Goal: Information Seeking & Learning: Compare options

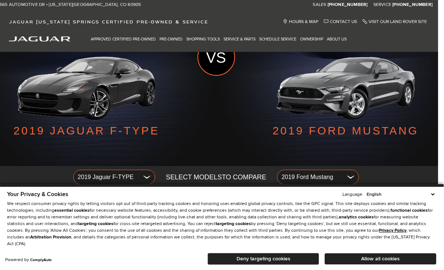
scroll to position [79, 0]
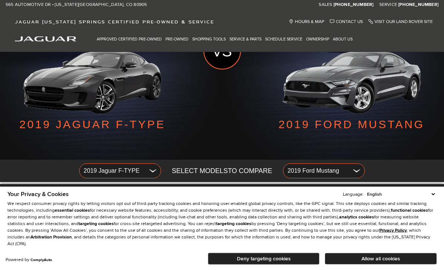
click at [113, 169] on span "2019 Jaguar F-TYPE" at bounding box center [115, 172] width 62 height 12
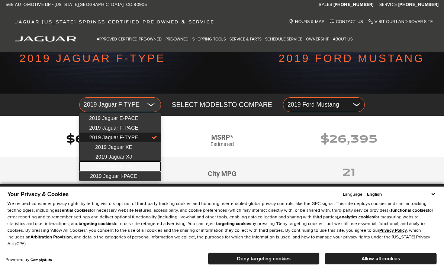
click at [102, 164] on span "2019 Jaguar XF" at bounding box center [113, 167] width 37 height 6
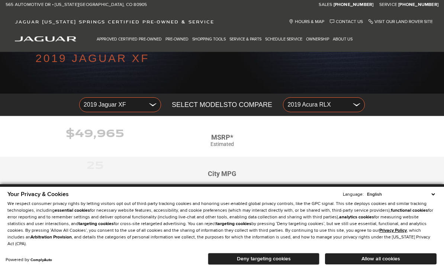
click at [291, 109] on span "2019 Acura RLX" at bounding box center [319, 105] width 62 height 12
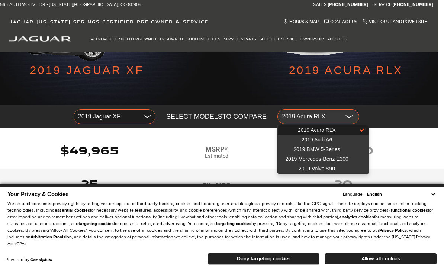
scroll to position [140, 6]
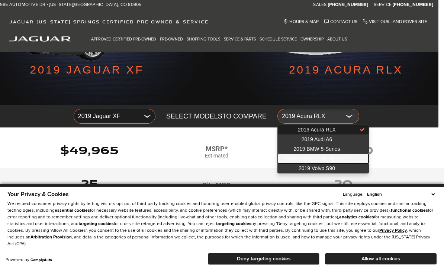
click at [302, 163] on link "2019 Mercedes-Benz E300" at bounding box center [323, 159] width 91 height 10
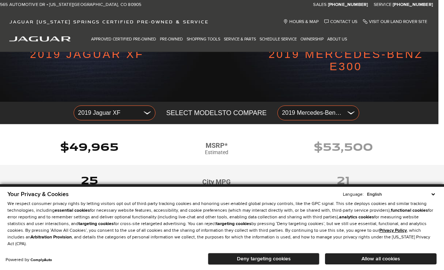
scroll to position [158, 6]
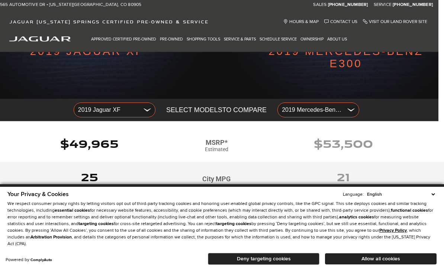
click at [88, 105] on span "2019 Jaguar XF" at bounding box center [109, 110] width 62 height 12
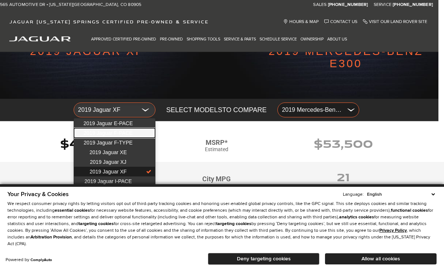
click at [110, 133] on span "2019 Jaguar F-PACE" at bounding box center [108, 133] width 49 height 6
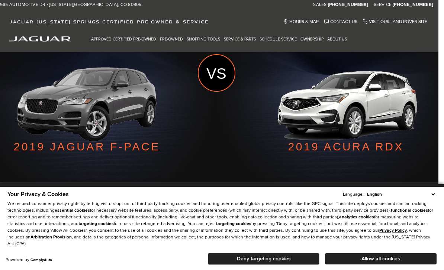
scroll to position [59, 6]
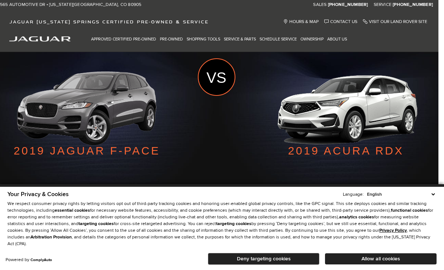
click at [293, 194] on span "2019 Acura RDX" at bounding box center [313, 198] width 62 height 12
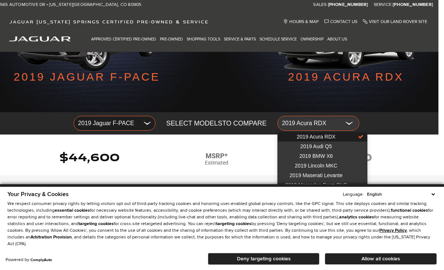
scroll to position [139, 6]
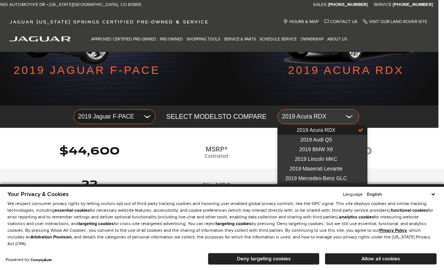
click at [305, 198] on span "2019 Volvo XC60" at bounding box center [316, 198] width 40 height 6
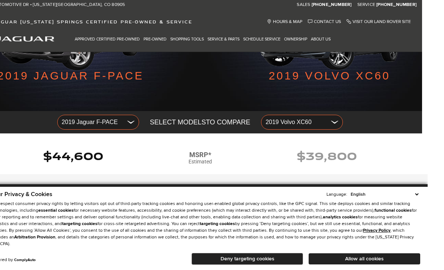
scroll to position [134, 6]
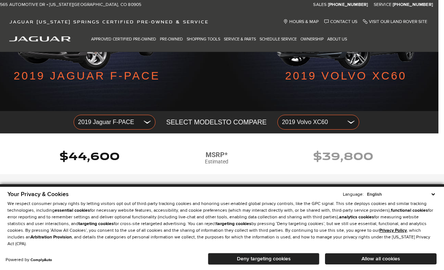
click at [294, 129] on button "2019 Volvo XC60" at bounding box center [318, 122] width 82 height 15
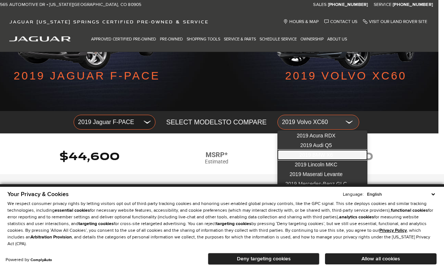
click at [302, 158] on span "2019 BMW X6" at bounding box center [315, 155] width 33 height 6
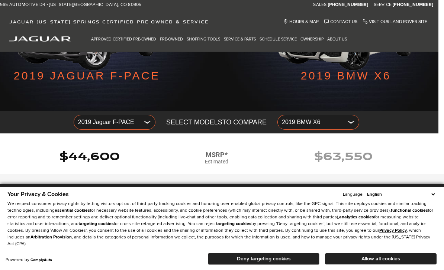
click at [89, 122] on span "2019 Jaguar F-PACE" at bounding box center [109, 122] width 62 height 12
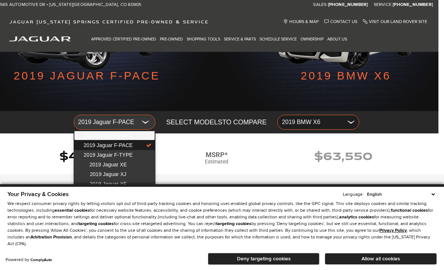
click at [90, 135] on span "2019 Jaguar E-PACE" at bounding box center [107, 136] width 49 height 6
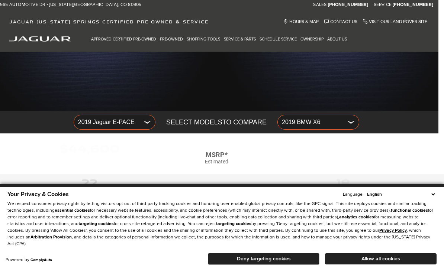
click at [300, 124] on span "2019 BMW X6" at bounding box center [313, 122] width 62 height 12
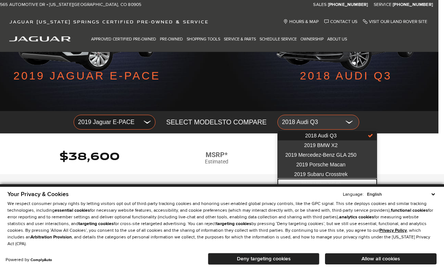
click at [299, 185] on link "2019 Volvo XC40" at bounding box center [327, 184] width 99 height 10
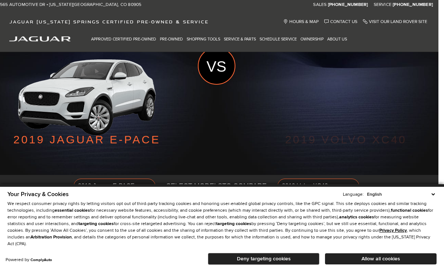
scroll to position [65, 6]
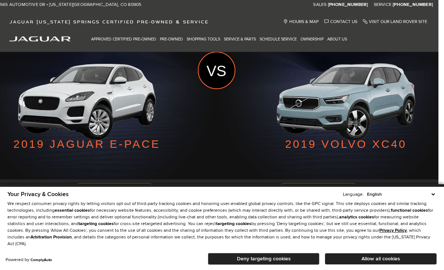
click at [291, 184] on button "2019 Volvo XC40" at bounding box center [318, 190] width 82 height 15
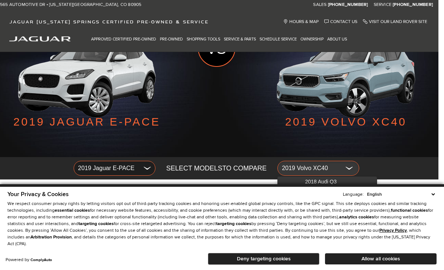
scroll to position [118, 6]
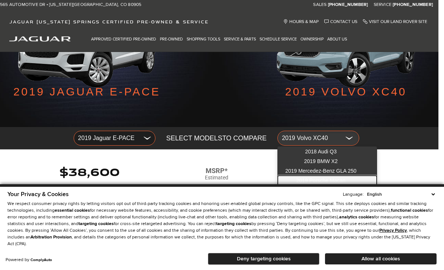
click at [301, 179] on span "2019 Porsche Macan" at bounding box center [320, 181] width 49 height 6
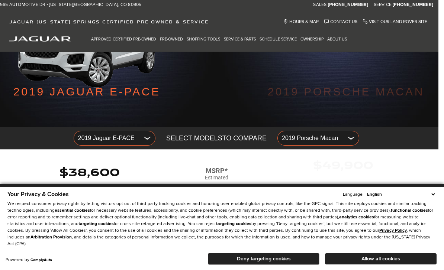
click at [99, 141] on span "2019 Jaguar E-PACE" at bounding box center [109, 138] width 62 height 12
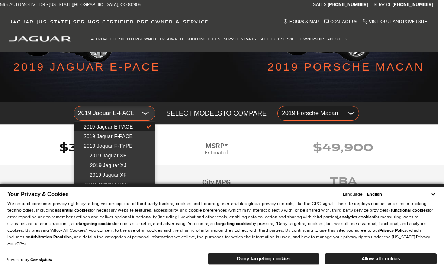
scroll to position [142, 6]
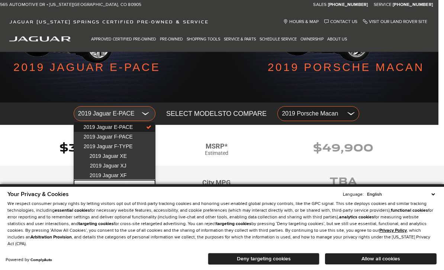
click at [91, 188] on span "2019 Jaguar I-PACE" at bounding box center [107, 185] width 47 height 6
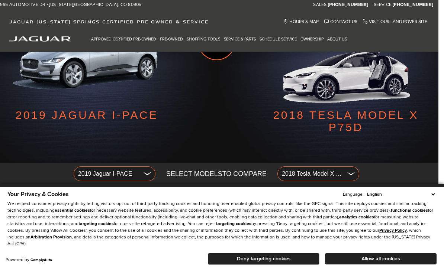
click at [94, 170] on span "2019 Jaguar I-PACE" at bounding box center [109, 174] width 62 height 12
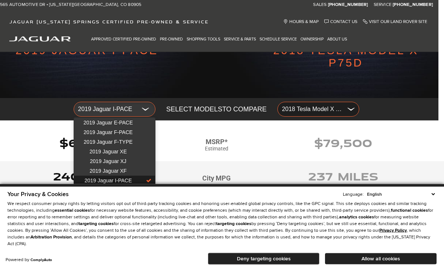
scroll to position [172, 6]
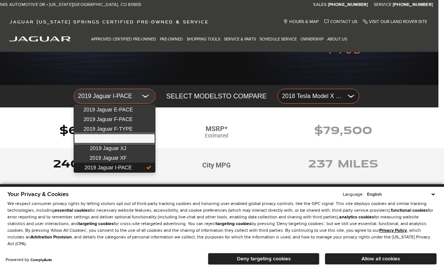
click at [98, 139] on span "2019 Jaguar XE" at bounding box center [108, 139] width 37 height 6
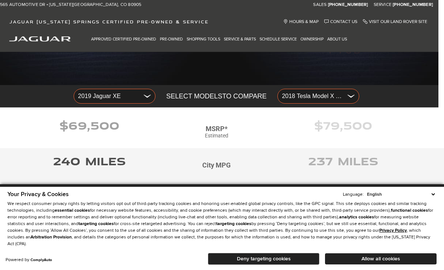
click at [298, 100] on span "2018 Tesla Model X P75D" at bounding box center [313, 96] width 62 height 12
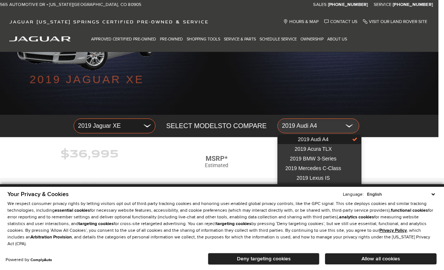
scroll to position [126, 6]
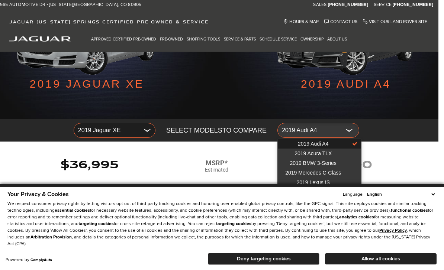
click at [297, 194] on span "2019 Volvo S60" at bounding box center [313, 192] width 36 height 6
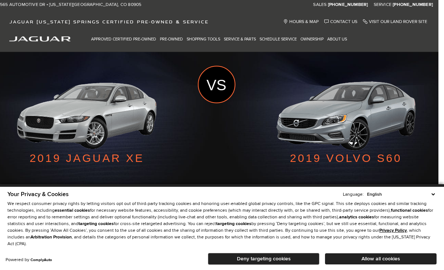
click at [292, 207] on span "2019 Volvo S60" at bounding box center [313, 205] width 62 height 12
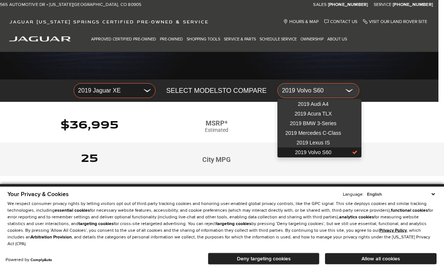
scroll to position [171, 6]
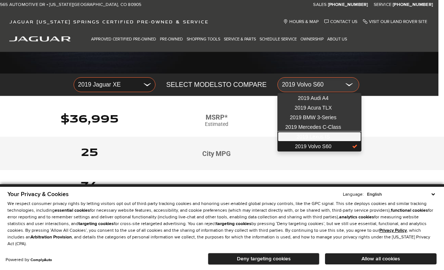
click at [298, 134] on span "2019 Lexus IS" at bounding box center [312, 137] width 33 height 6
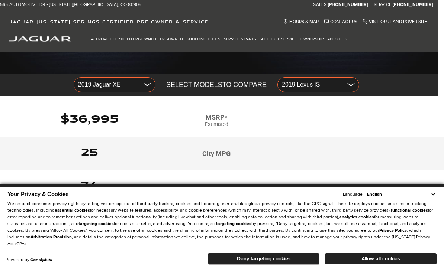
click at [93, 90] on span "2019 Jaguar XE" at bounding box center [109, 85] width 62 height 12
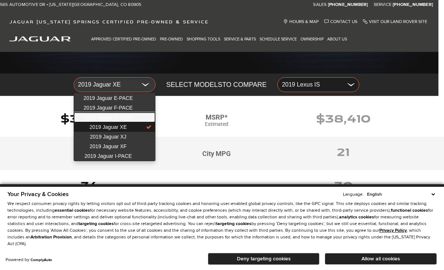
click at [93, 115] on span "2019 Jaguar F-TYPE" at bounding box center [108, 118] width 49 height 6
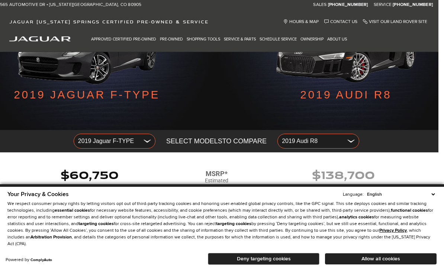
click at [103, 147] on span "2019 Jaguar F-TYPE" at bounding box center [109, 141] width 62 height 12
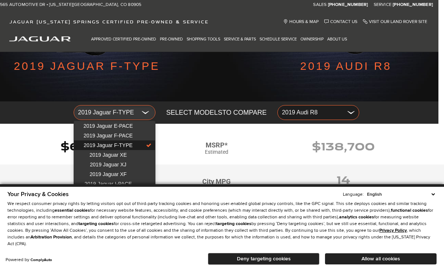
scroll to position [143, 6]
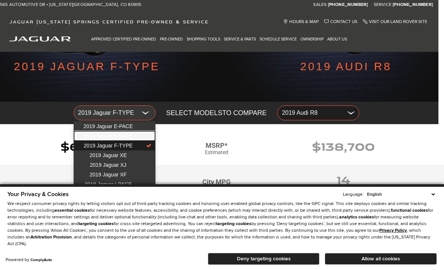
click at [96, 135] on span "2019 Jaguar F-PACE" at bounding box center [108, 136] width 49 height 6
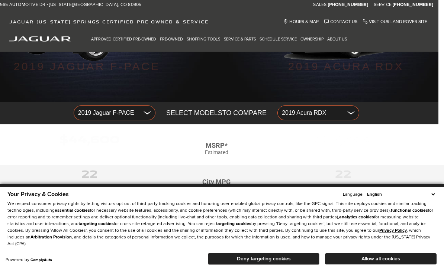
click at [293, 120] on button "2019 Acura RDX" at bounding box center [318, 113] width 82 height 15
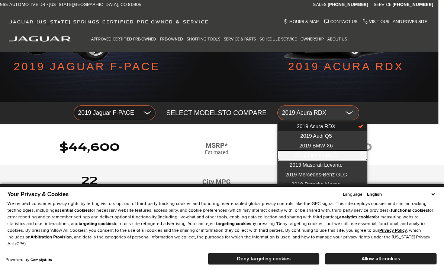
click at [295, 154] on span "2019 Lincoln MKC" at bounding box center [316, 155] width 42 height 6
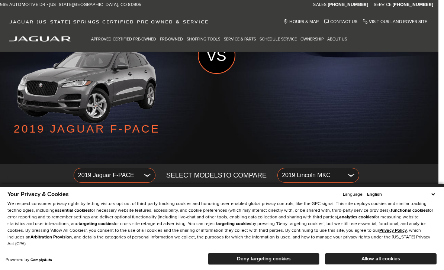
scroll to position [78, 6]
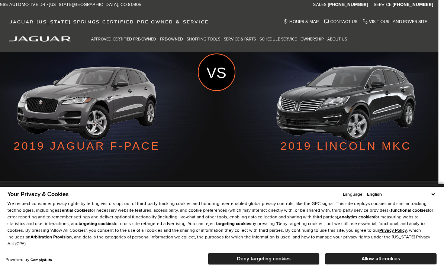
scroll to position [63, 6]
click at [100, 194] on span "2019 Jaguar F-PACE" at bounding box center [109, 193] width 62 height 12
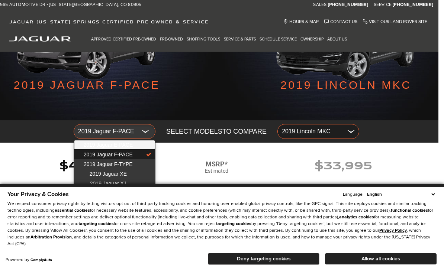
click at [84, 145] on span "2019 Jaguar E-PACE" at bounding box center [107, 145] width 49 height 6
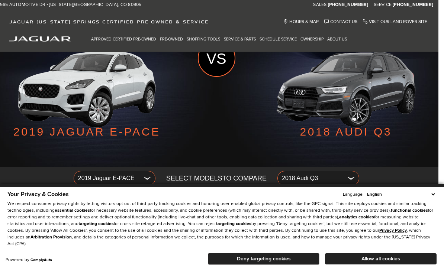
click at [92, 179] on span "2019 Jaguar E-PACE" at bounding box center [109, 179] width 62 height 12
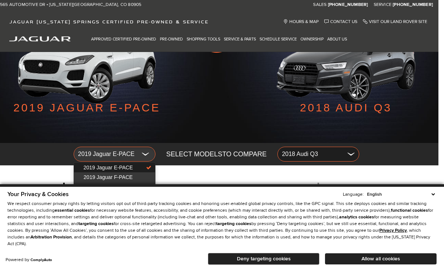
scroll to position [170, 6]
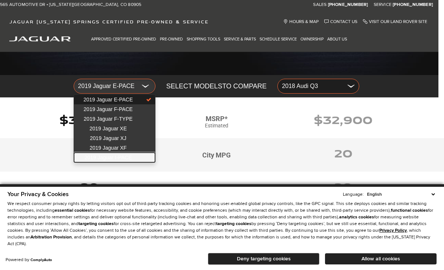
click at [90, 157] on span "2019 Jaguar I-PACE" at bounding box center [107, 158] width 47 height 6
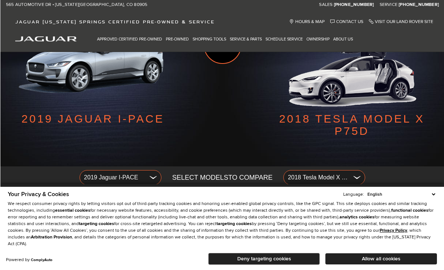
scroll to position [91, 0]
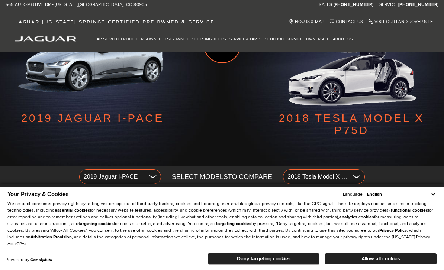
click at [90, 180] on span "2019 Jaguar I-PACE" at bounding box center [115, 177] width 62 height 12
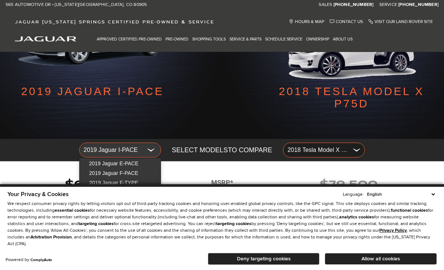
scroll to position [129, 0]
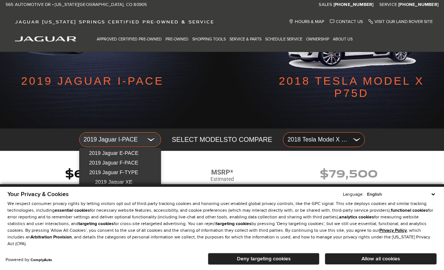
click at [288, 138] on div at bounding box center [222, 135] width 444 height 270
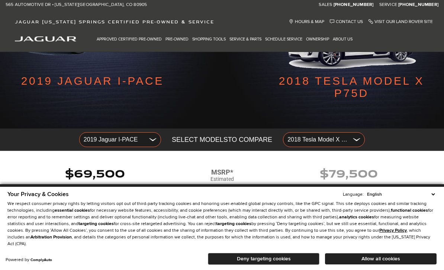
click at [103, 144] on span "2019 Jaguar I-PACE" at bounding box center [115, 140] width 62 height 12
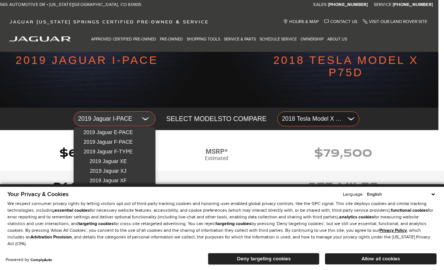
scroll to position [151, 6]
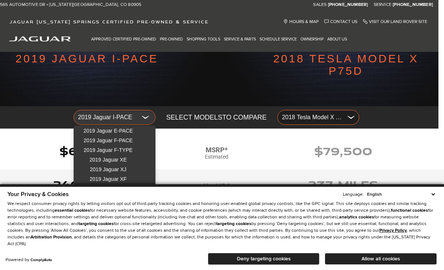
click at [295, 117] on div at bounding box center [222, 135] width 444 height 270
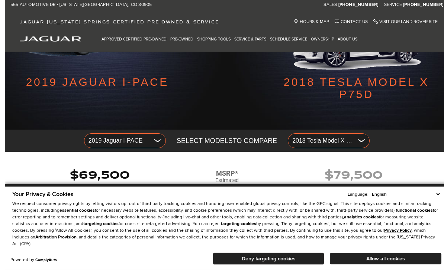
scroll to position [125, 0]
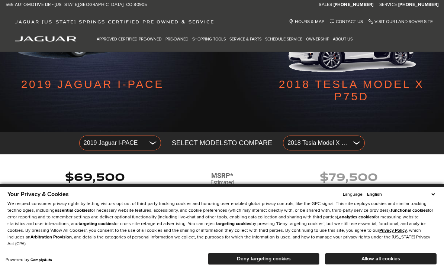
click at [308, 150] on button "2018 Tesla Model X P75D" at bounding box center [324, 143] width 82 height 15
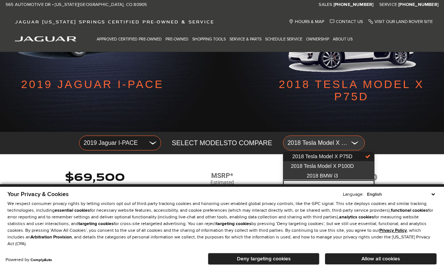
click at [311, 181] on link "2018 Ford Focus Electric" at bounding box center [328, 186] width 90 height 10
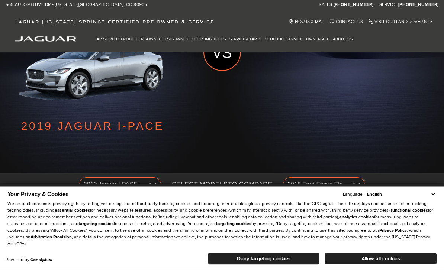
scroll to position [83, 0]
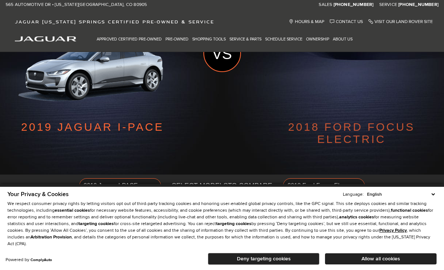
click at [102, 192] on span "2019 Jaguar I-PACE" at bounding box center [115, 186] width 62 height 12
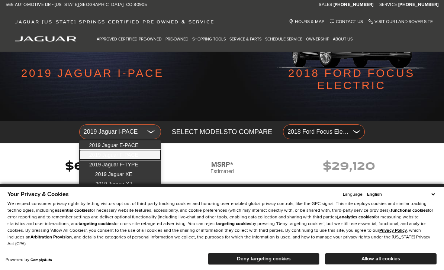
click at [104, 151] on link "2019 Jaguar F-PACE" at bounding box center [120, 155] width 81 height 10
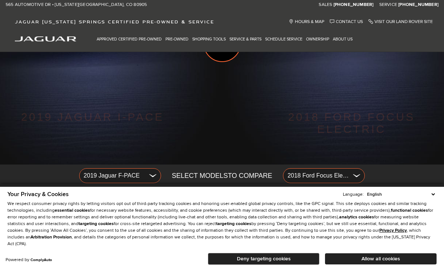
scroll to position [91, 0]
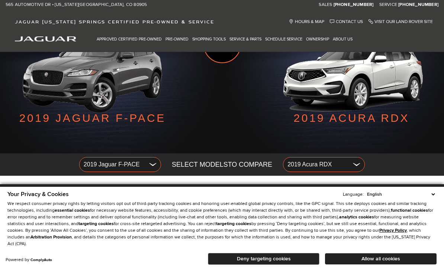
click at [92, 163] on span "2019 Jaguar F-PACE" at bounding box center [115, 165] width 62 height 12
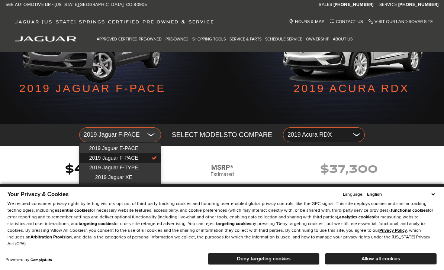
scroll to position [122, 0]
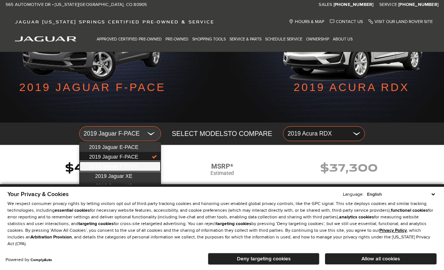
click at [99, 167] on span "2019 Jaguar F-TYPE" at bounding box center [113, 167] width 49 height 6
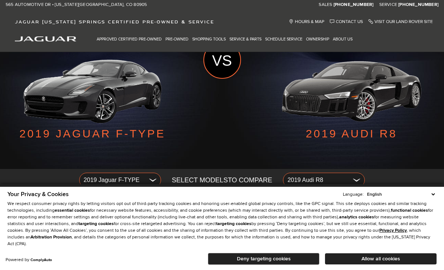
click at [95, 181] on span "2019 Jaguar F-TYPE" at bounding box center [115, 180] width 62 height 12
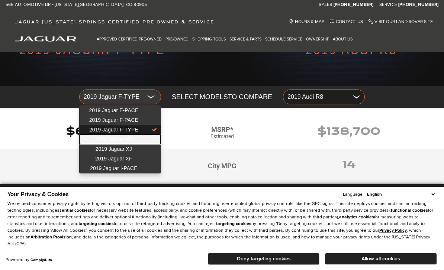
click at [97, 137] on span "2019 Jaguar XE" at bounding box center [113, 140] width 37 height 6
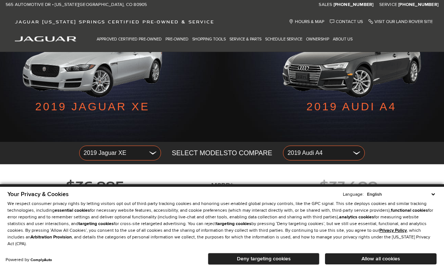
scroll to position [100, 0]
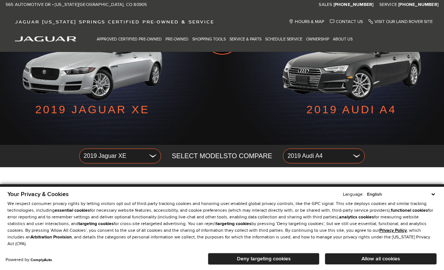
click at [95, 175] on div "MSRP* $36,995 MSRP* Estimated $37,400" at bounding box center [221, 191] width 455 height 33
click at [94, 157] on span "2019 Jaguar XE" at bounding box center [115, 156] width 62 height 12
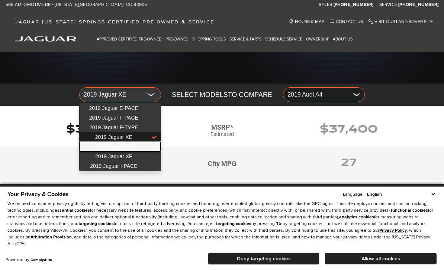
click at [98, 146] on span "2019 Jaguar XJ" at bounding box center [114, 147] width 36 height 6
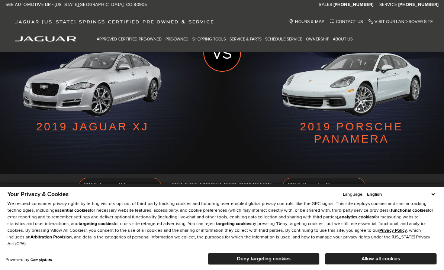
scroll to position [80, 0]
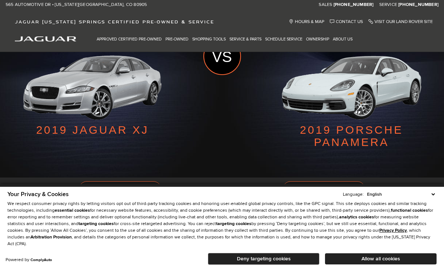
click at [311, 194] on span "2019 Porsche Panamera" at bounding box center [319, 189] width 62 height 12
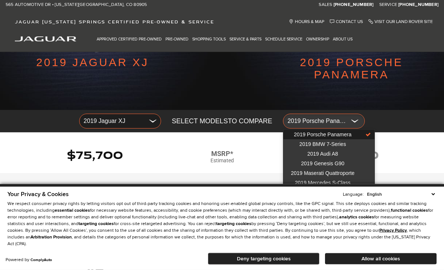
scroll to position [147, 0]
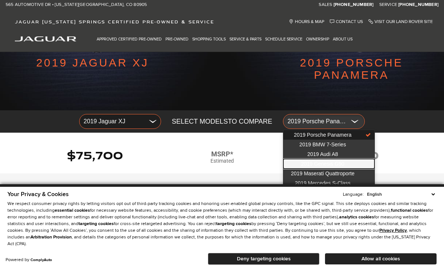
click at [301, 160] on link "2019 Genesis G90" at bounding box center [328, 164] width 91 height 10
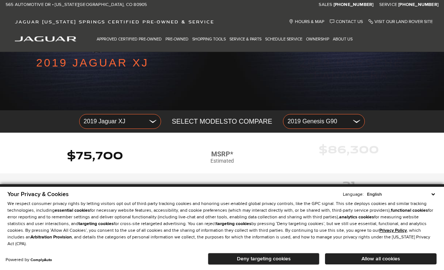
scroll to position [130, 5]
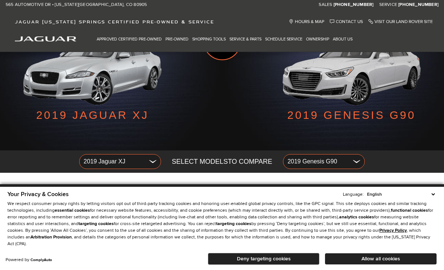
click at [101, 160] on span "2019 Jaguar XJ" at bounding box center [115, 162] width 62 height 12
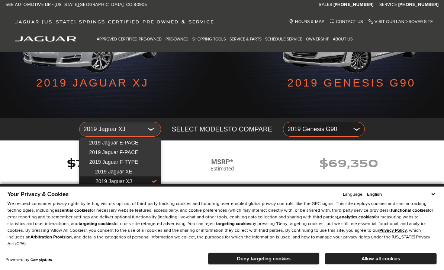
scroll to position [126, 0]
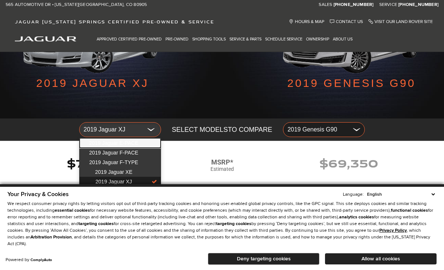
click at [95, 147] on link "2019 Jaguar E-PACE" at bounding box center [120, 143] width 81 height 10
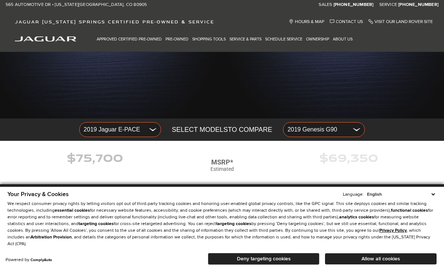
click at [97, 131] on span "2019 Jaguar E-PACE" at bounding box center [115, 130] width 62 height 12
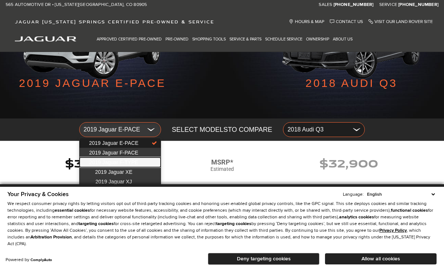
click at [102, 165] on span "2019 Jaguar F-TYPE" at bounding box center [113, 163] width 49 height 6
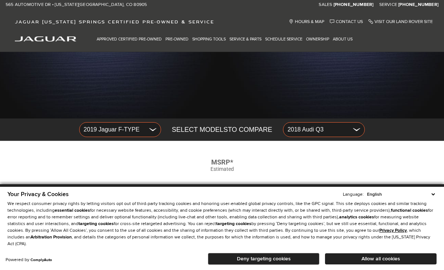
click at [142, 133] on span "2019 Jaguar F-TYPE" at bounding box center [115, 130] width 62 height 12
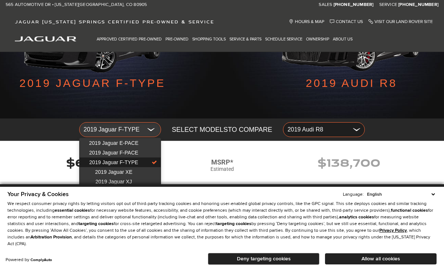
scroll to position [139, 0]
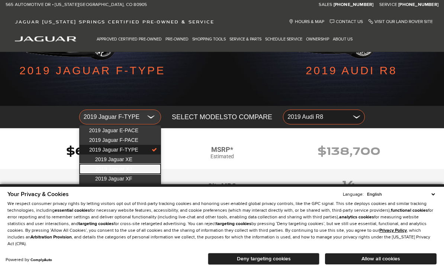
click at [106, 168] on span "2019 Jaguar XJ" at bounding box center [114, 169] width 36 height 6
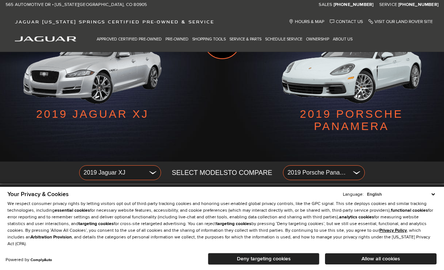
click at [106, 173] on span "2019 Jaguar XJ" at bounding box center [115, 173] width 62 height 12
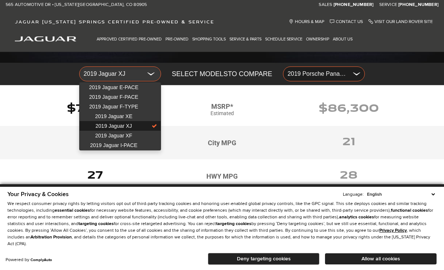
scroll to position [179, 0]
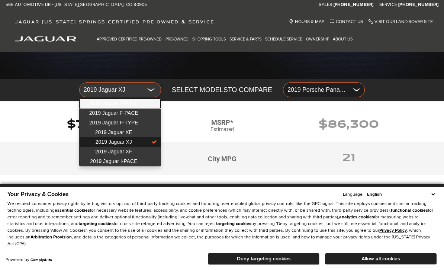
click at [106, 105] on span "2019 Jaguar E-PACE" at bounding box center [113, 103] width 49 height 6
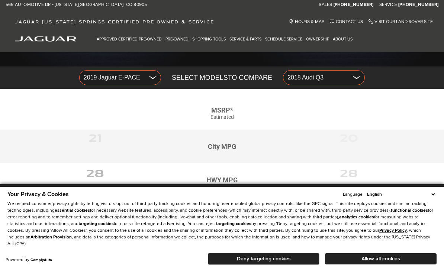
click at [107, 91] on div "MSRP* $38,600 MSRP* Estimated $32,900 City MPG 21 City MPG 20 HWY MPG 28 HWY MP…" at bounding box center [222, 202] width 444 height 226
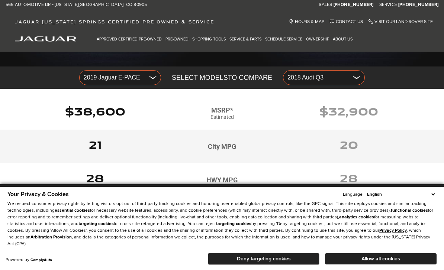
scroll to position [179, 0]
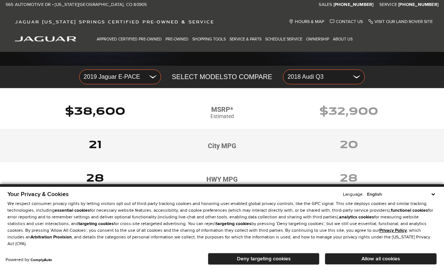
click at [99, 79] on span "2019 Jaguar E-PACE" at bounding box center [115, 77] width 62 height 12
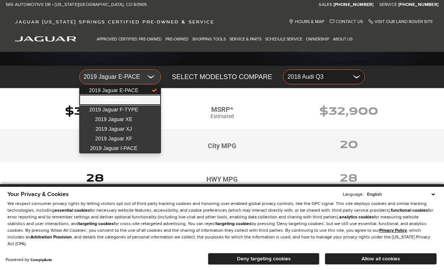
click at [107, 101] on span "2019 Jaguar F-PACE" at bounding box center [113, 100] width 49 height 6
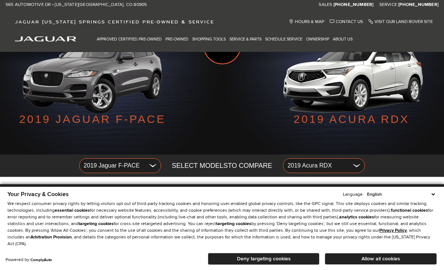
click at [298, 168] on span "2019 Acura RDX" at bounding box center [319, 166] width 62 height 12
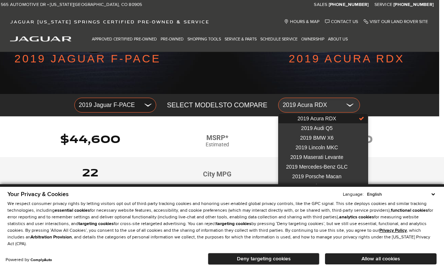
scroll to position [151, 5]
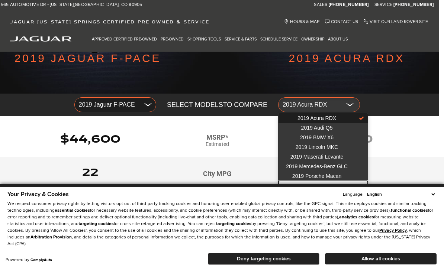
click at [302, 190] on link "2019 Volvo XC60" at bounding box center [323, 186] width 89 height 10
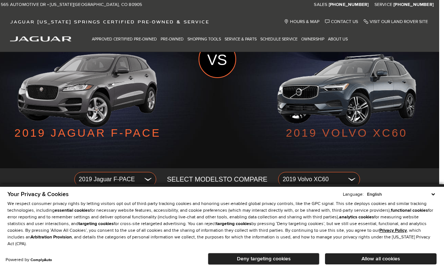
scroll to position [76, 5]
click at [91, 175] on span "2019 Jaguar F-PACE" at bounding box center [110, 180] width 62 height 12
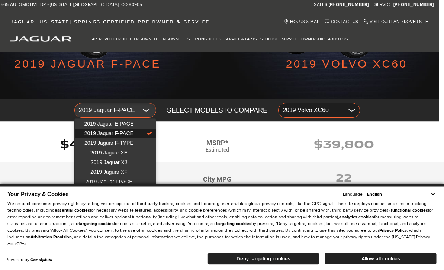
click at [22, 138] on div at bounding box center [222, 135] width 444 height 270
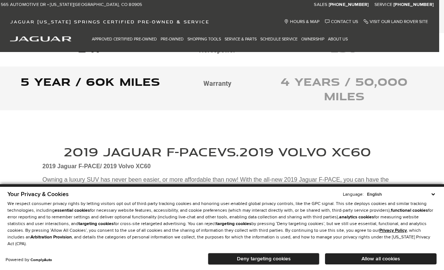
scroll to position [376, 4]
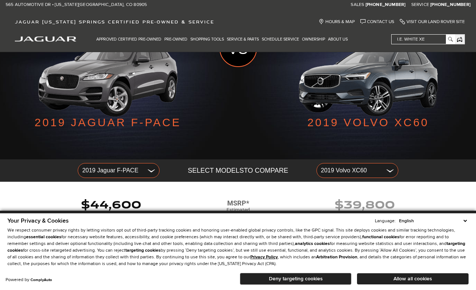
click at [327, 189] on div "MSRP* $44,600 MSRP* Estimated $39,800 City MPG 22 City MPG 22 HWY MPG 27 HWY MP…" at bounding box center [238, 295] width 476 height 226
click at [332, 171] on span "2019 Volvo XC60" at bounding box center [352, 170] width 62 height 12
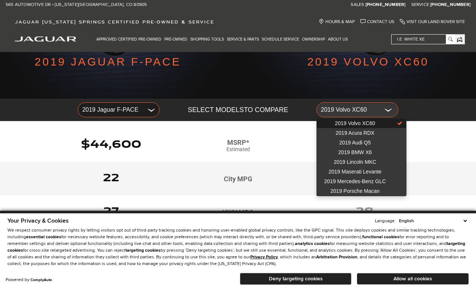
scroll to position [153, 0]
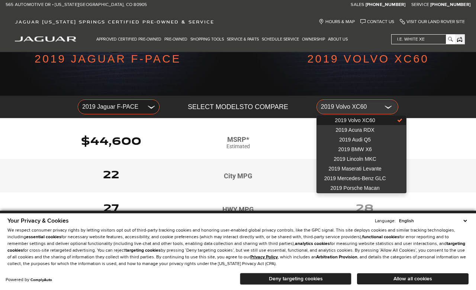
click at [93, 105] on div at bounding box center [238, 145] width 476 height 290
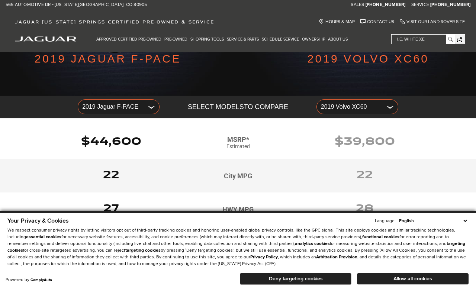
click at [94, 110] on span "2019 Jaguar F-PACE" at bounding box center [113, 107] width 62 height 12
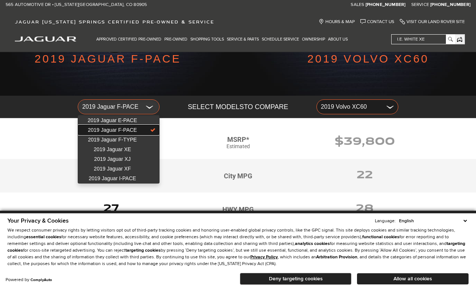
click at [103, 126] on link "2019 Jaguar F-PACE" at bounding box center [118, 130] width 81 height 10
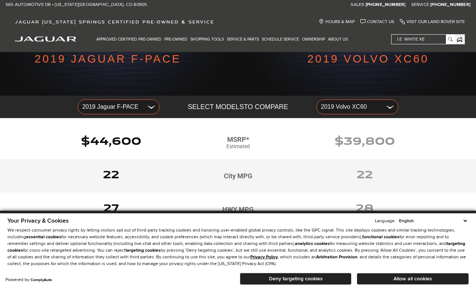
click at [97, 112] on span "2019 Jaguar F-PACE" at bounding box center [113, 107] width 62 height 12
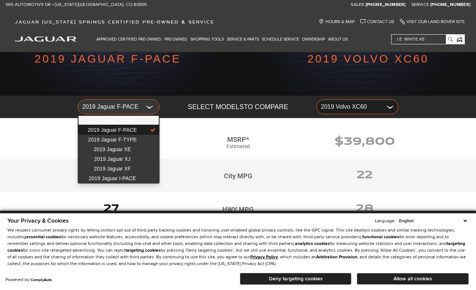
click at [101, 125] on link "2019 Jaguar E-PACE" at bounding box center [118, 120] width 81 height 10
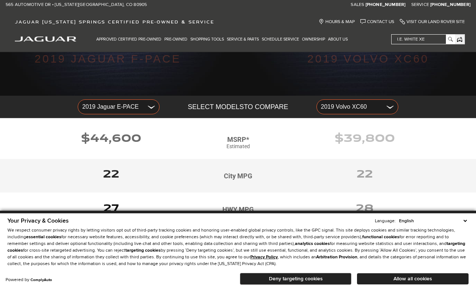
click at [342, 111] on span "2019 Volvo XC60" at bounding box center [352, 107] width 62 height 12
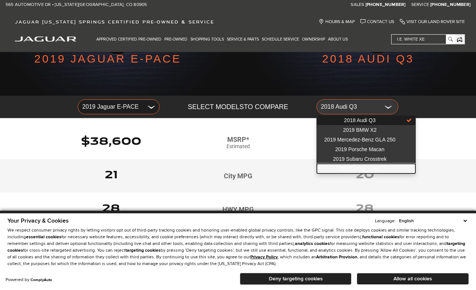
click at [349, 168] on span "2019 Volvo XC40" at bounding box center [360, 169] width 40 height 6
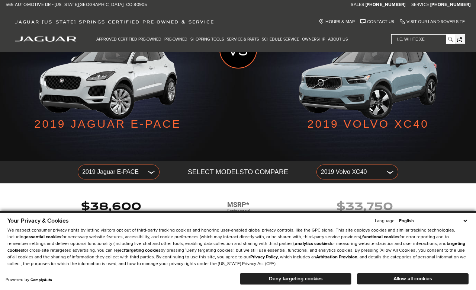
click at [106, 166] on span "2019 Jaguar E-PACE" at bounding box center [113, 172] width 62 height 12
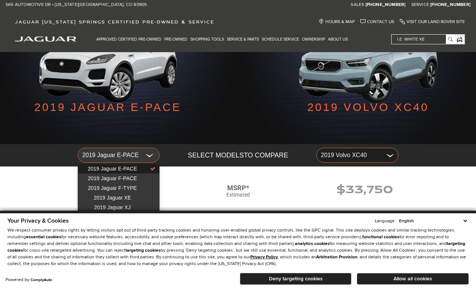
scroll to position [103, 0]
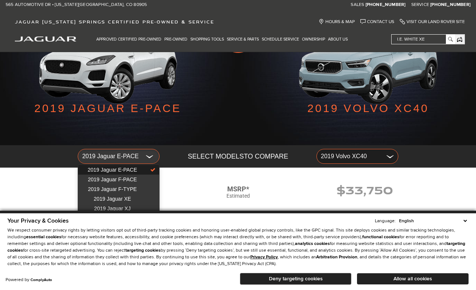
click at [106, 216] on link "2019 Jaguar XF" at bounding box center [118, 218] width 81 height 10
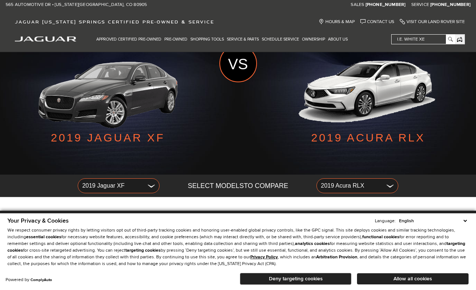
click at [110, 191] on span "2019 Jaguar XF" at bounding box center [113, 186] width 62 height 12
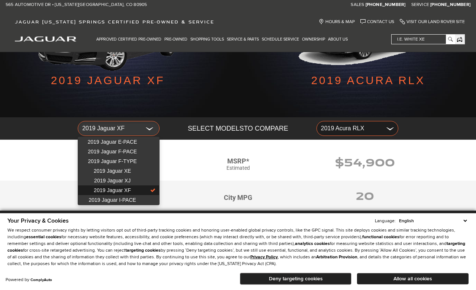
scroll to position [129, 0]
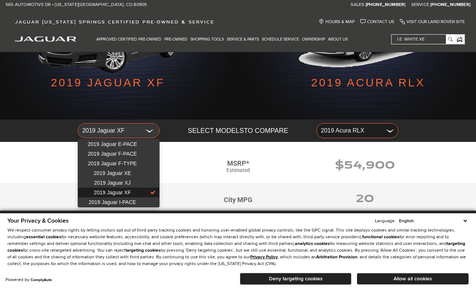
click at [343, 136] on div at bounding box center [238, 145] width 476 height 290
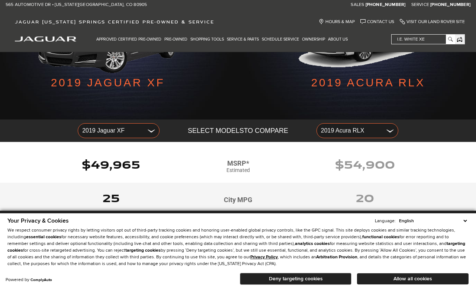
click at [334, 128] on span "2019 Acura RLX" at bounding box center [352, 131] width 62 height 12
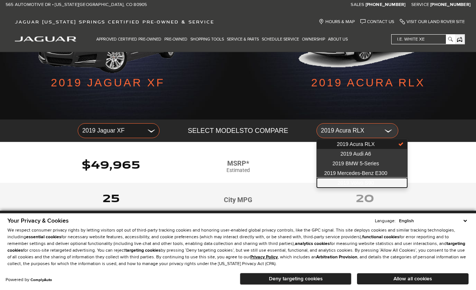
click at [343, 186] on span "2019 Volvo S90" at bounding box center [356, 183] width 36 height 6
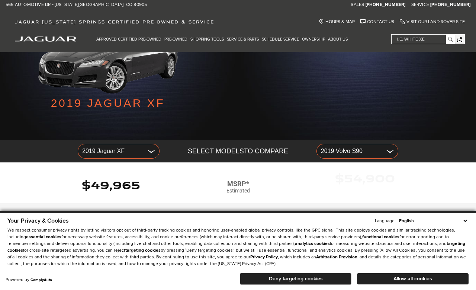
scroll to position [82, 0]
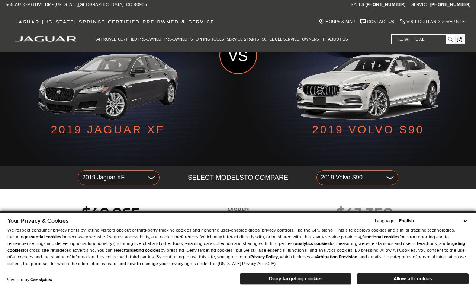
click at [117, 179] on span "2019 Jaguar XF" at bounding box center [113, 177] width 62 height 12
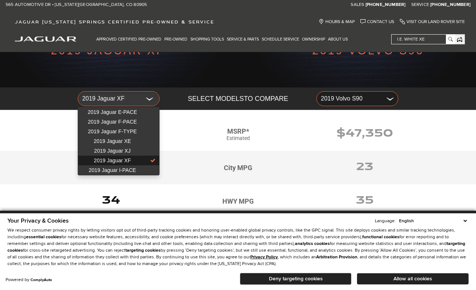
scroll to position [164, 0]
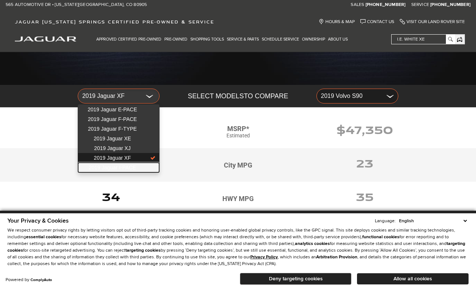
click at [111, 170] on span "2019 Jaguar I-PACE" at bounding box center [112, 167] width 47 height 6
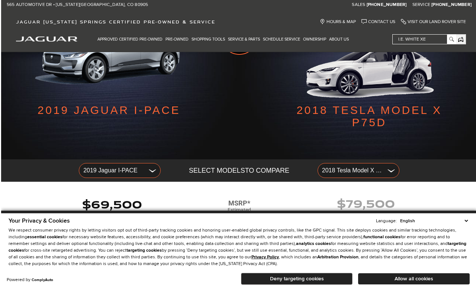
scroll to position [102, 0]
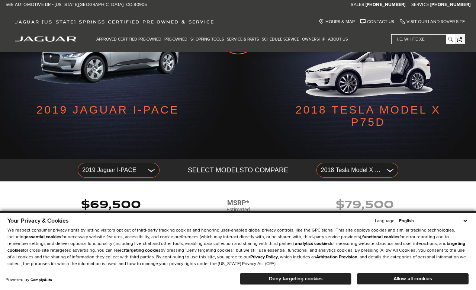
click at [347, 172] on span "2018 Tesla Model X P75D" at bounding box center [352, 170] width 62 height 12
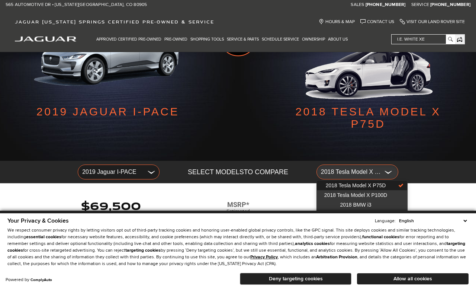
scroll to position [95, 0]
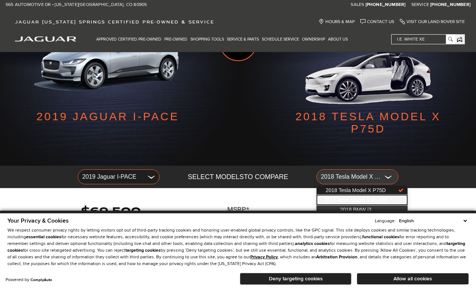
click at [345, 203] on span "2018 Tesla Model X P100D" at bounding box center [355, 200] width 63 height 6
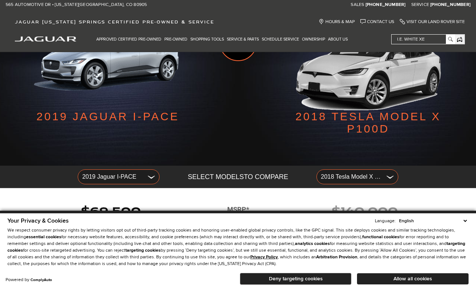
click at [339, 179] on span "2018 Tesla Model X P100D" at bounding box center [352, 177] width 62 height 12
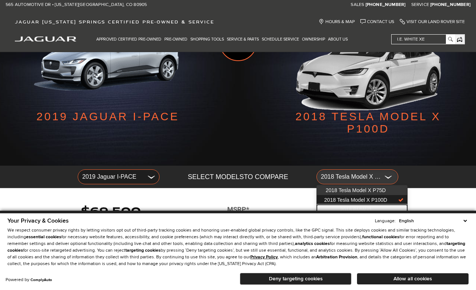
click at [348, 209] on span "2018 BMW i3" at bounding box center [355, 209] width 31 height 6
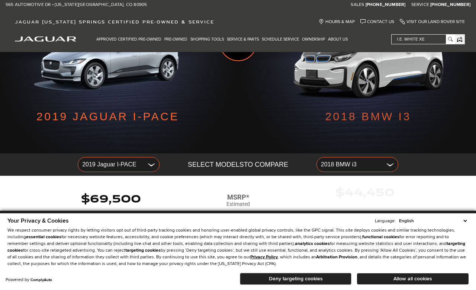
click at [344, 166] on span "2018 BMW i3" at bounding box center [352, 164] width 62 height 12
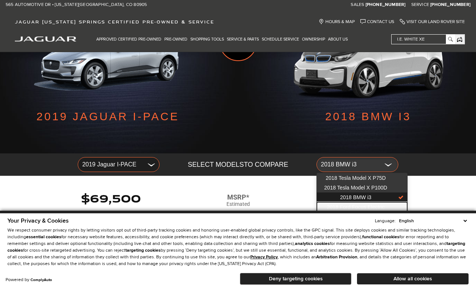
click at [343, 206] on span "2018 Ford Focus Electric" at bounding box center [356, 207] width 58 height 6
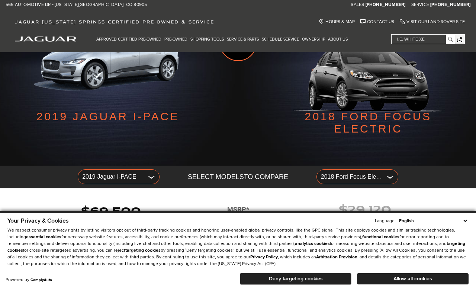
click at [93, 174] on span "2019 Jaguar I-PACE" at bounding box center [113, 177] width 62 height 12
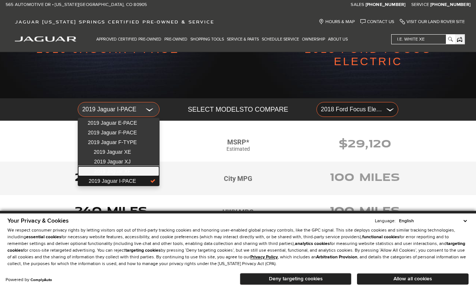
click at [105, 171] on span "2019 Jaguar XF" at bounding box center [112, 171] width 37 height 6
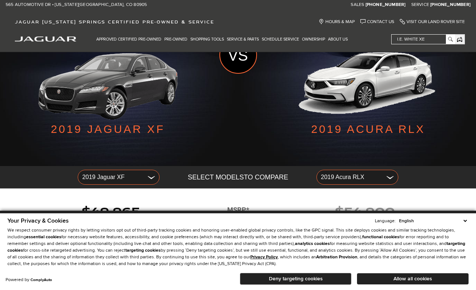
click at [106, 179] on span "2019 Jaguar XF" at bounding box center [113, 177] width 62 height 12
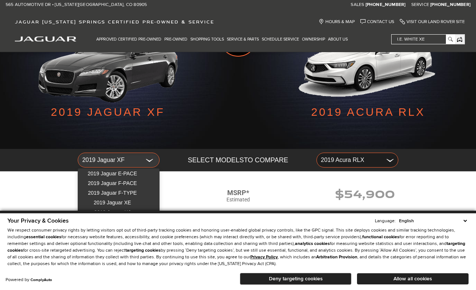
scroll to position [107, 0]
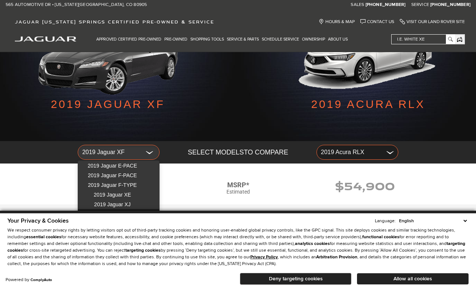
click at [328, 149] on div at bounding box center [238, 145] width 476 height 290
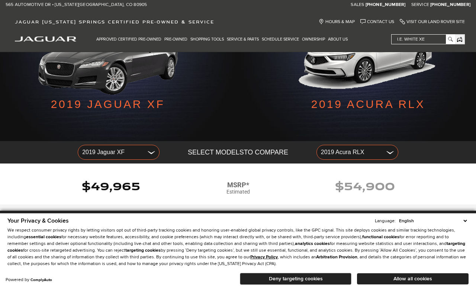
click at [332, 145] on button "2019 Acura RLX" at bounding box center [358, 152] width 82 height 15
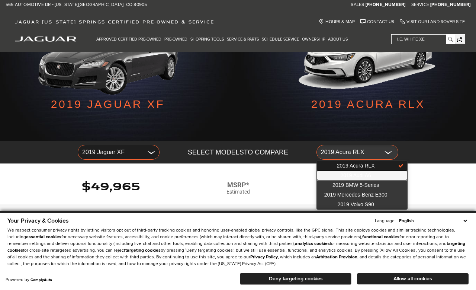
click at [347, 175] on span "2019 Audi A6" at bounding box center [355, 175] width 31 height 6
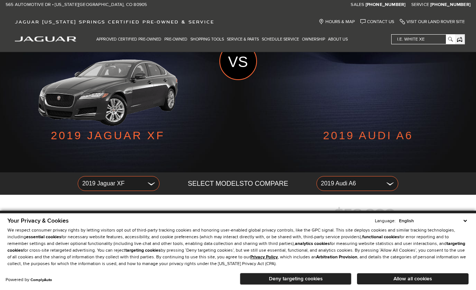
click at [337, 181] on span "2019 Audi A6" at bounding box center [352, 183] width 62 height 12
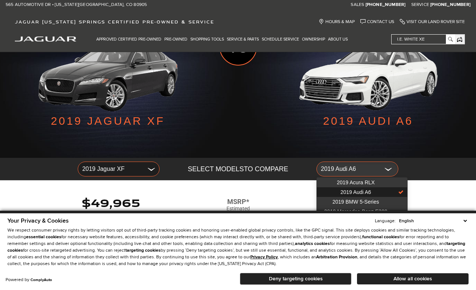
scroll to position [115, 0]
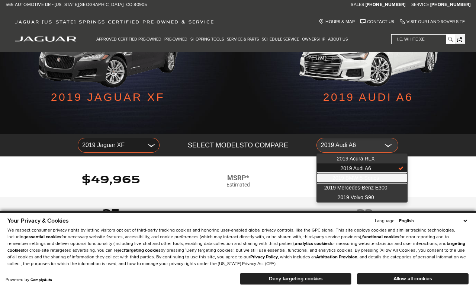
click at [346, 181] on span "2019 BMW 5-Series" at bounding box center [356, 178] width 46 height 6
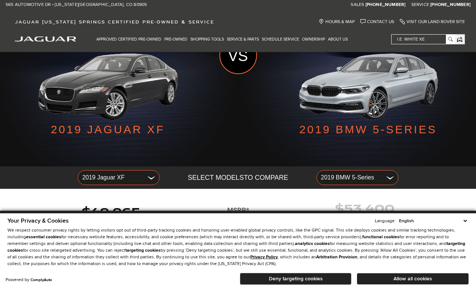
click at [335, 174] on span "2019 BMW 5-Series" at bounding box center [352, 177] width 62 height 12
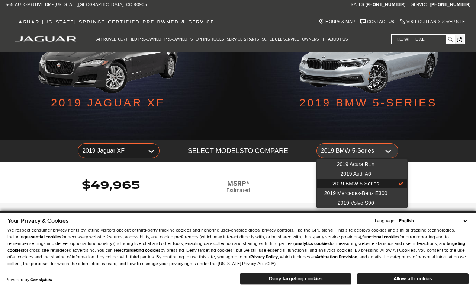
scroll to position [117, 0]
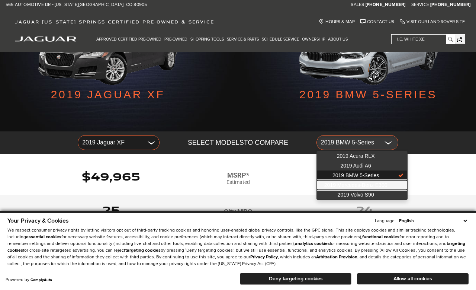
click at [347, 187] on span "2019 Mercedes-Benz E300" at bounding box center [355, 185] width 63 height 6
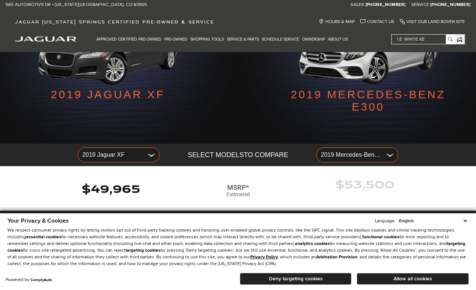
click at [342, 158] on span "2019 Mercedes-Benz E300" at bounding box center [352, 155] width 62 height 12
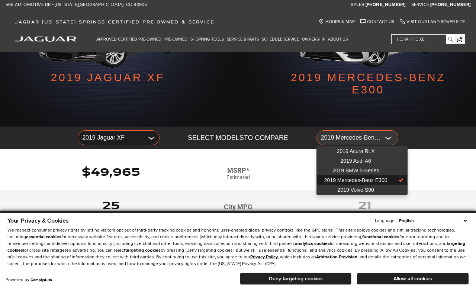
scroll to position [135, 0]
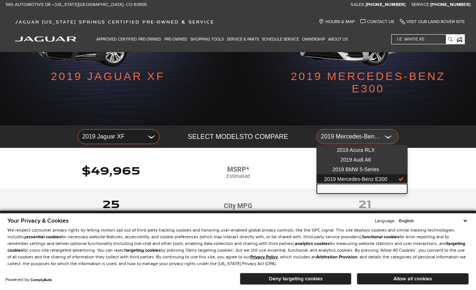
click at [353, 189] on span "2019 Volvo S90" at bounding box center [356, 189] width 36 height 6
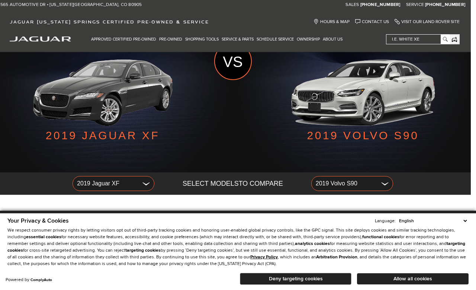
click at [103, 185] on span "2019 Jaguar XF" at bounding box center [108, 183] width 62 height 12
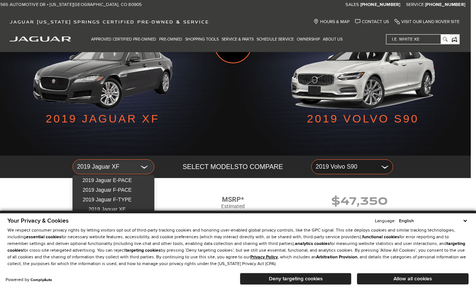
scroll to position [110, 5]
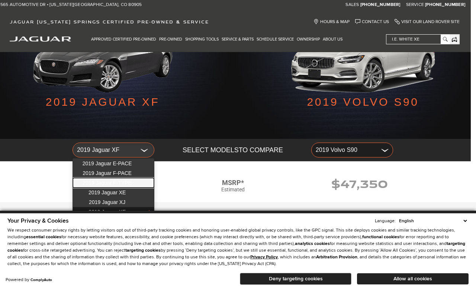
click at [101, 179] on link "2019 Jaguar F-TYPE" at bounding box center [113, 183] width 81 height 10
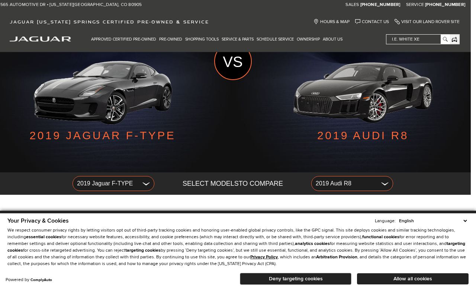
click at [97, 183] on span "2019 Jaguar F-TYPE" at bounding box center [108, 183] width 62 height 12
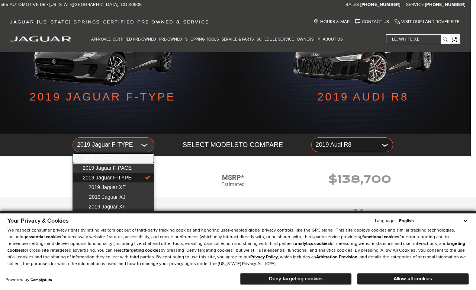
click at [99, 160] on span "2019 Jaguar E-PACE" at bounding box center [107, 158] width 49 height 6
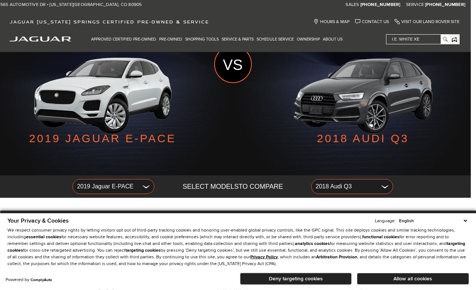
click at [351, 189] on span "2018 Audi Q3" at bounding box center [347, 186] width 62 height 12
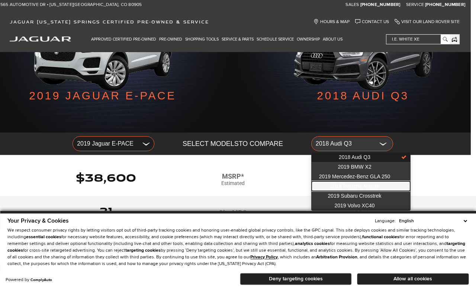
click at [347, 186] on span "2019 Porsche Macan" at bounding box center [354, 186] width 49 height 6
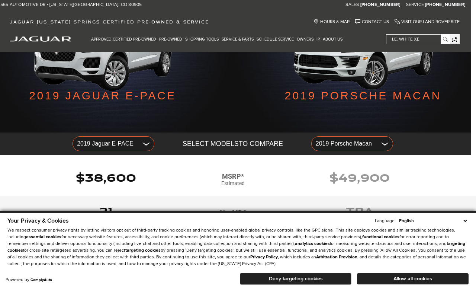
click at [112, 144] on span "2019 Jaguar E-PACE" at bounding box center [108, 144] width 62 height 12
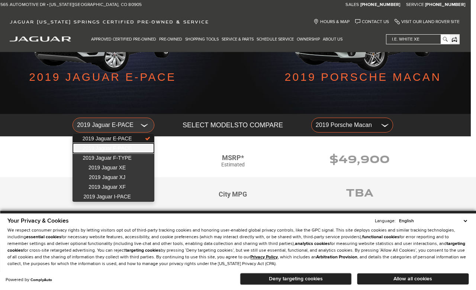
click at [109, 149] on span "2019 Jaguar F-PACE" at bounding box center [107, 148] width 49 height 6
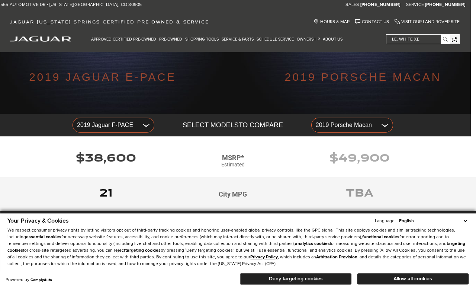
scroll to position [135, 5]
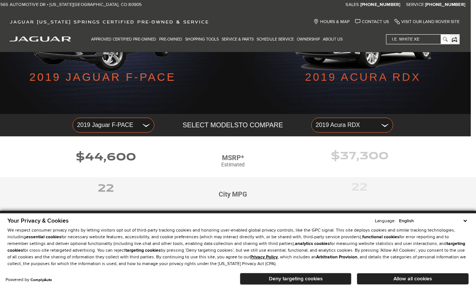
click at [318, 125] on span "2019 Acura RDX" at bounding box center [347, 125] width 62 height 12
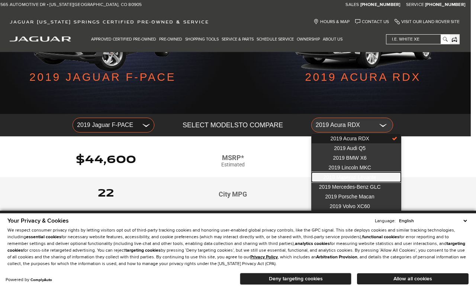
click at [333, 179] on span "2019 Maserati Levante" at bounding box center [349, 177] width 53 height 6
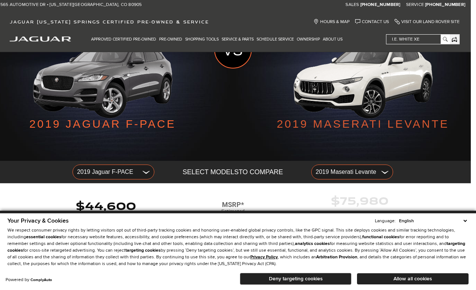
scroll to position [87, 5]
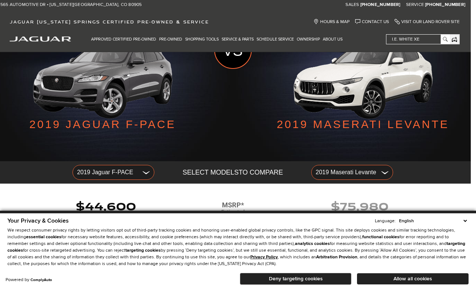
click at [330, 172] on span "2019 Maserati Levante" at bounding box center [347, 172] width 62 height 12
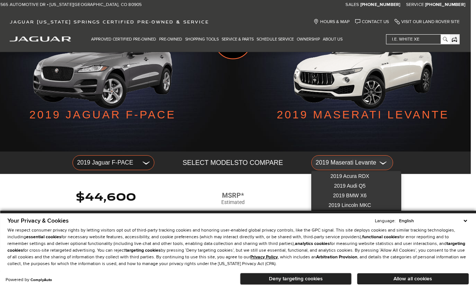
scroll to position [112, 5]
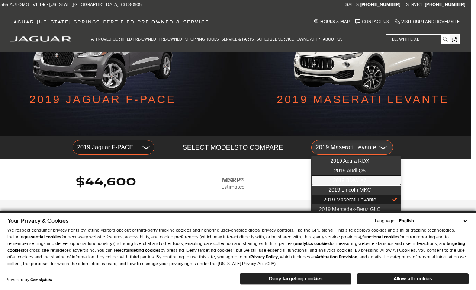
click at [336, 182] on span "2019 BMW X6" at bounding box center [349, 180] width 33 height 6
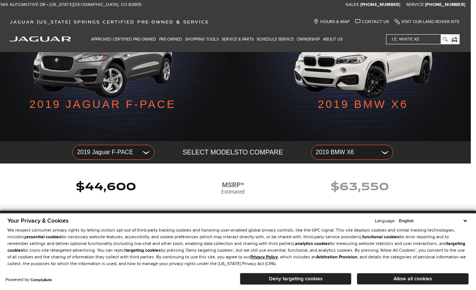
click at [93, 151] on span "2019 Jaguar F-PACE" at bounding box center [108, 152] width 62 height 12
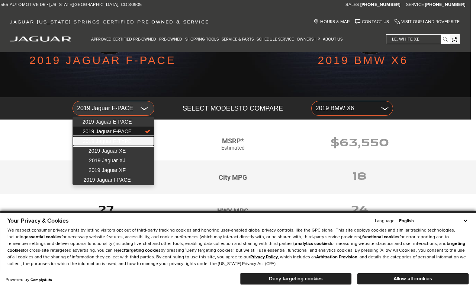
click at [96, 142] on span "2019 Jaguar F-TYPE" at bounding box center [107, 141] width 49 height 6
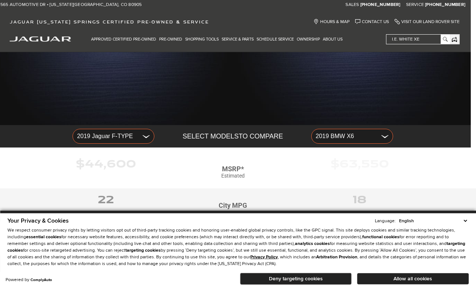
scroll to position [116, 5]
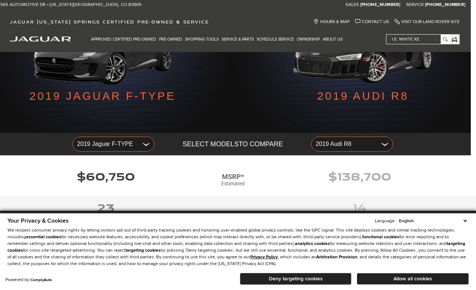
click at [347, 141] on span "2019 Audi R8" at bounding box center [347, 144] width 62 height 12
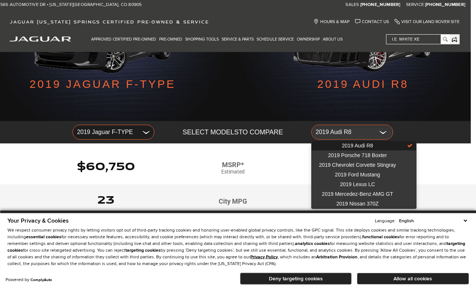
scroll to position [129, 5]
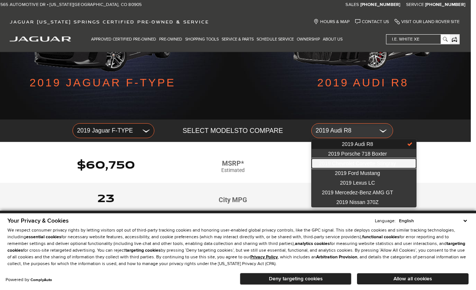
click at [344, 162] on span "2019 Chevrolet Corvette Stingray" at bounding box center [357, 163] width 77 height 6
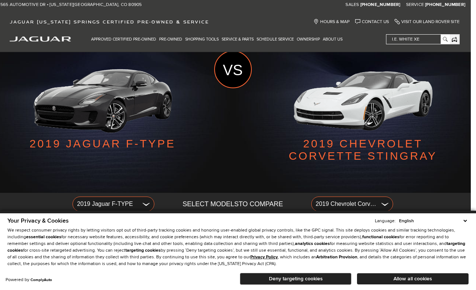
click at [332, 197] on button "2019 Chevrolet Corvette Stingray" at bounding box center [352, 203] width 82 height 15
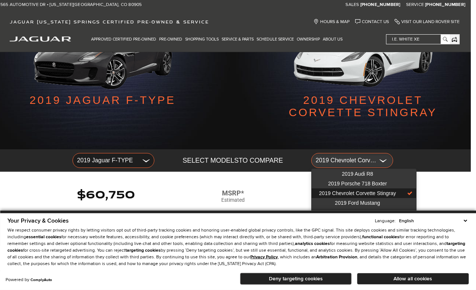
scroll to position [112, 5]
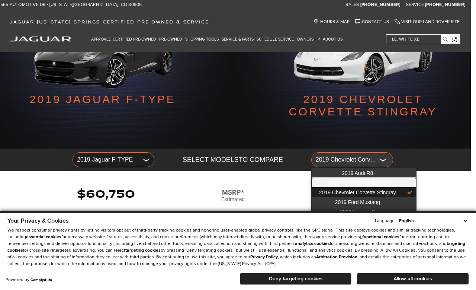
click at [345, 182] on span "2019 Porsche 718 Boxter" at bounding box center [357, 183] width 59 height 6
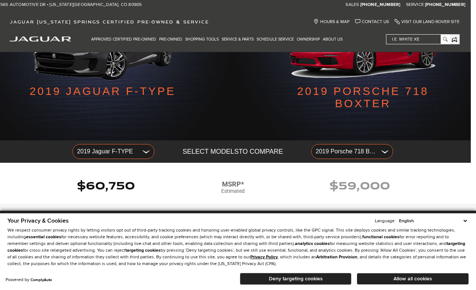
click at [335, 152] on span "2019 Porsche 718 Boxter" at bounding box center [347, 151] width 62 height 12
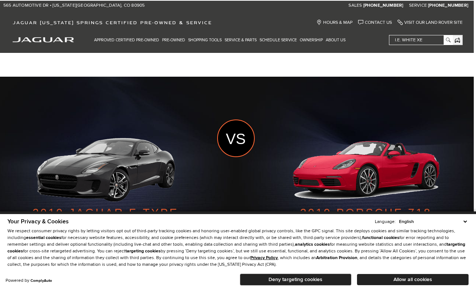
scroll to position [0, 3]
